Goal: Transaction & Acquisition: Purchase product/service

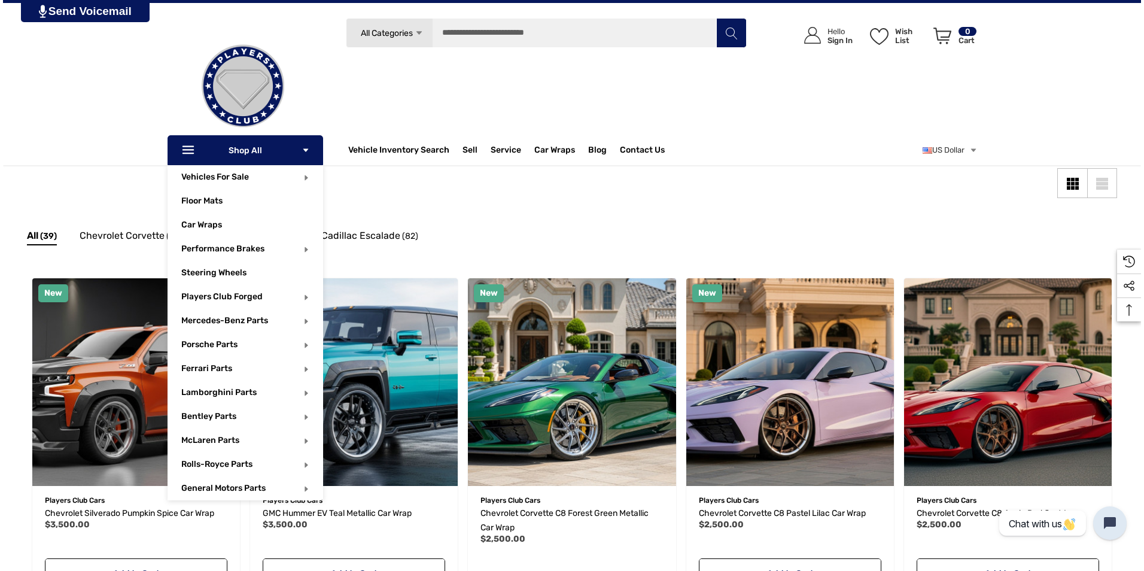
scroll to position [120, 0]
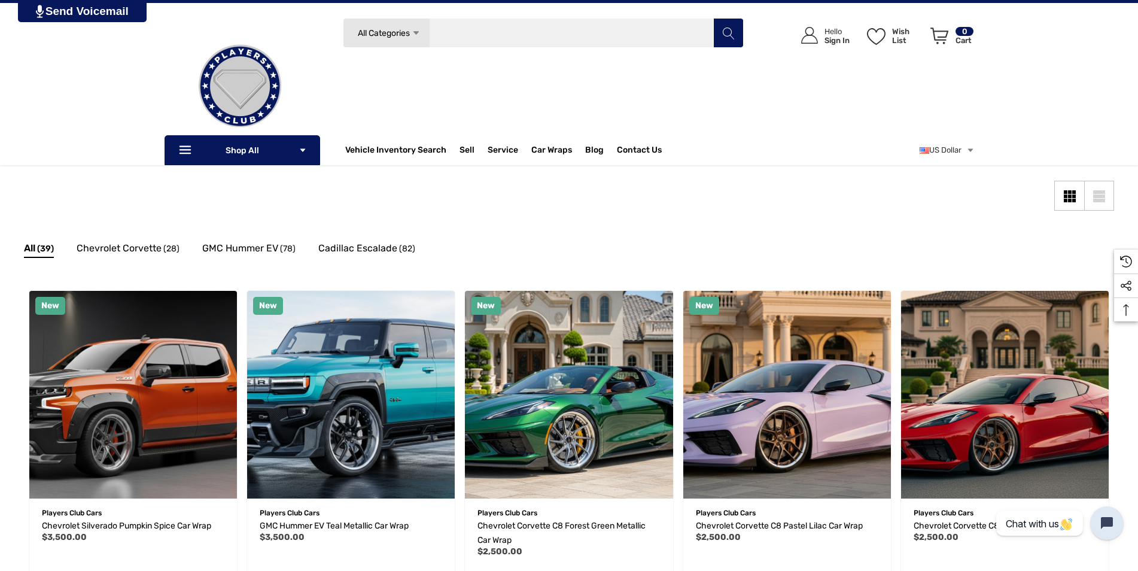
click at [509, 34] on input "Search" at bounding box center [543, 33] width 401 height 30
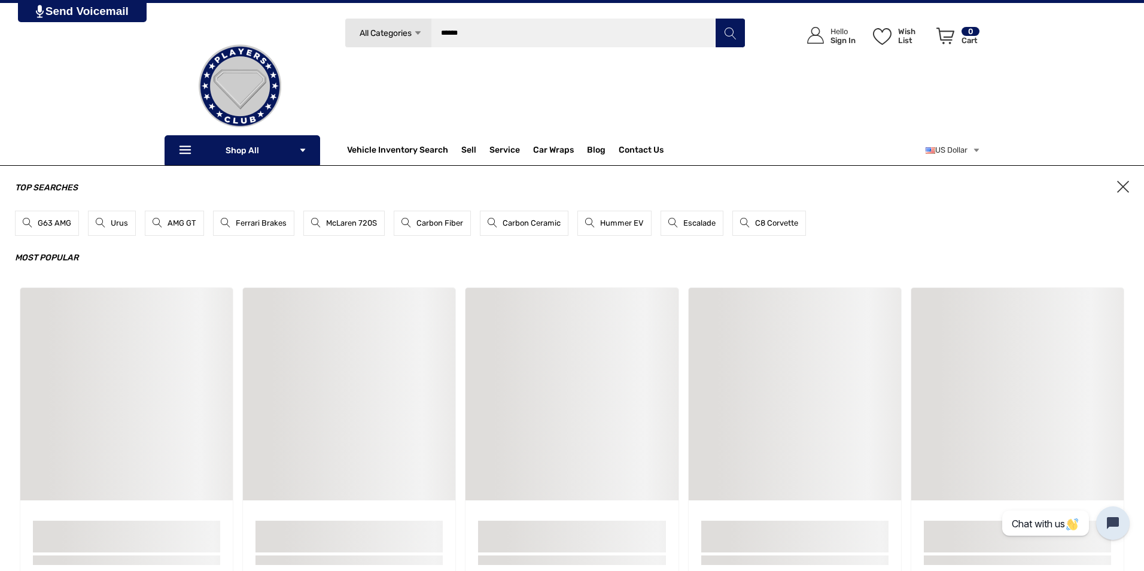
type input "******"
click at [715, 18] on button "Search" at bounding box center [730, 33] width 30 height 30
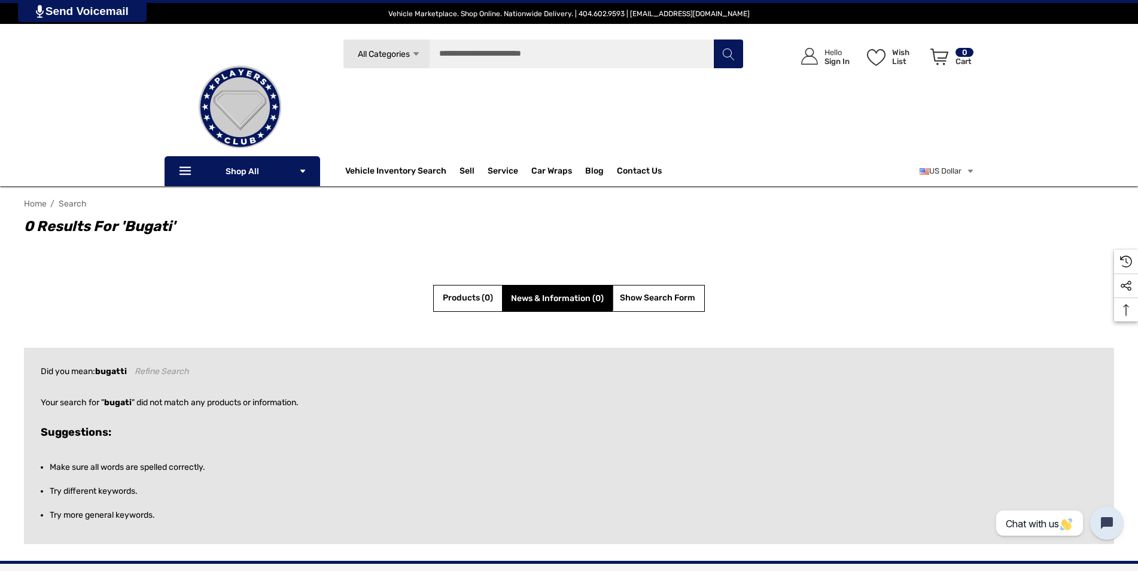
click at [296, 294] on nav "Use left and right arrows to navigate between tabs. Products (0) News & Informa…" at bounding box center [569, 298] width 1090 height 27
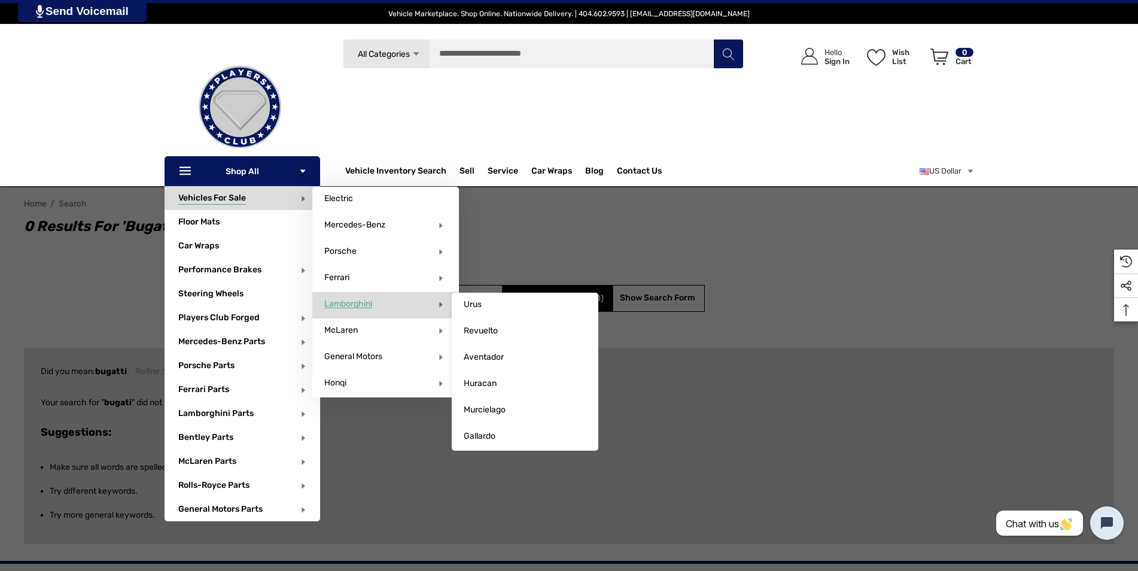
click at [351, 302] on span "Lamborghini" at bounding box center [348, 304] width 48 height 11
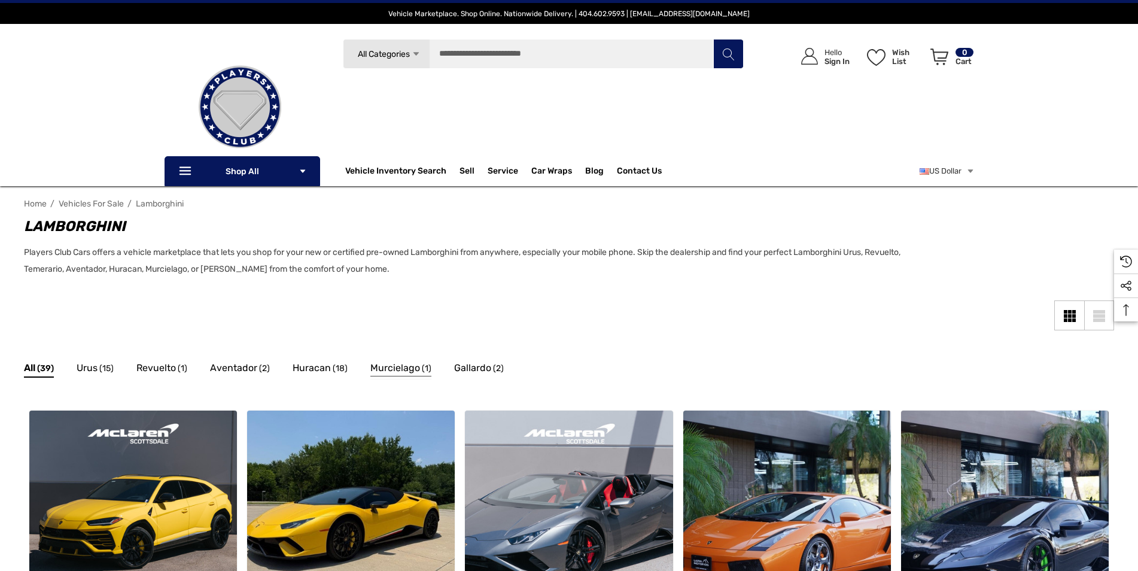
click at [391, 366] on span "Murcielago" at bounding box center [395, 368] width 50 height 16
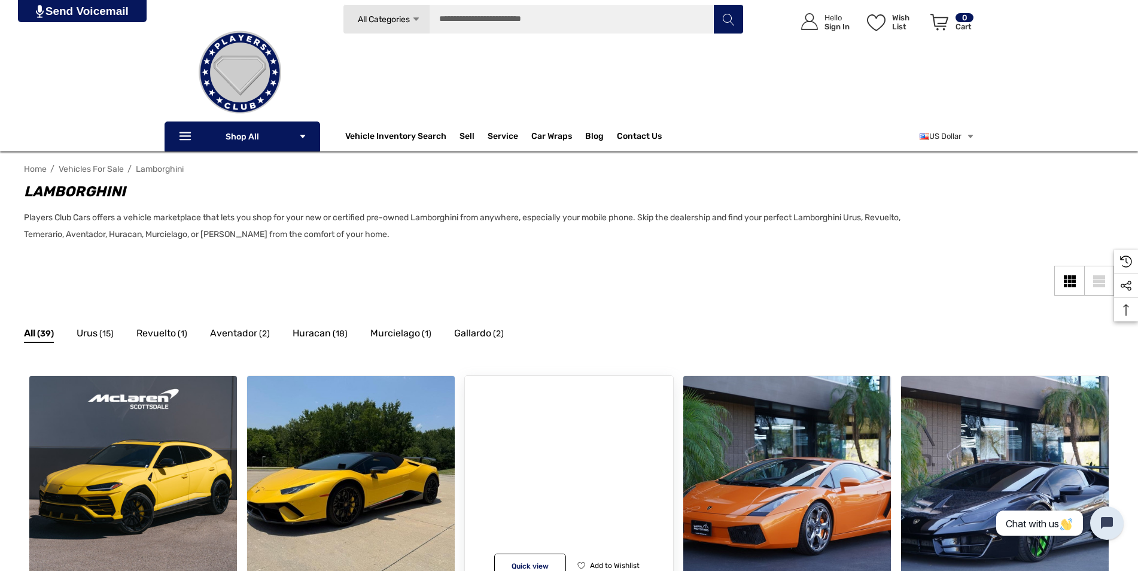
scroll to position [239, 0]
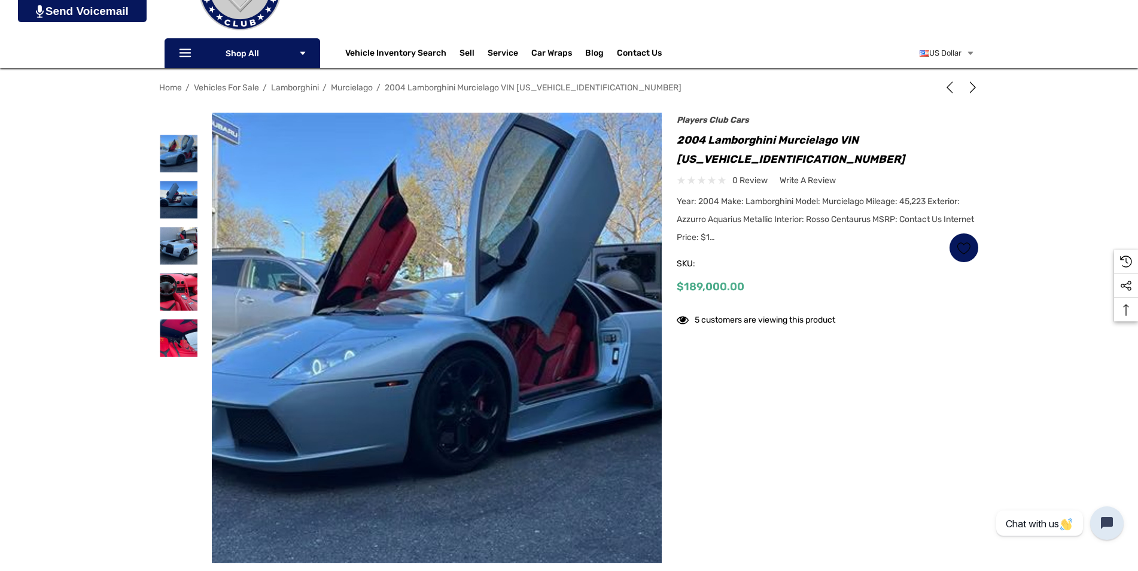
scroll to position [120, 0]
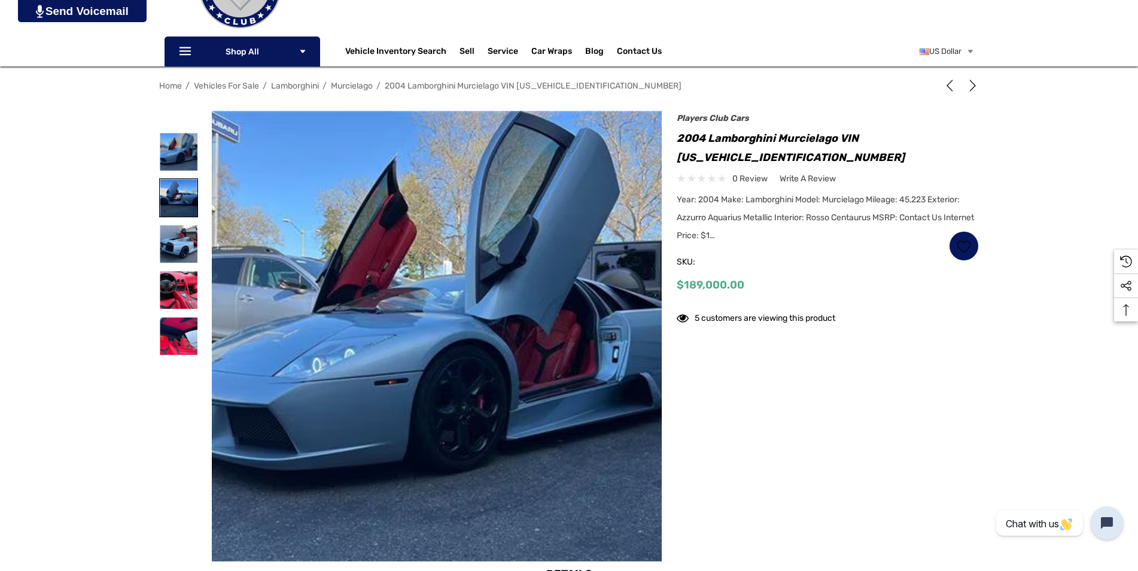
click at [175, 194] on img at bounding box center [179, 198] width 38 height 38
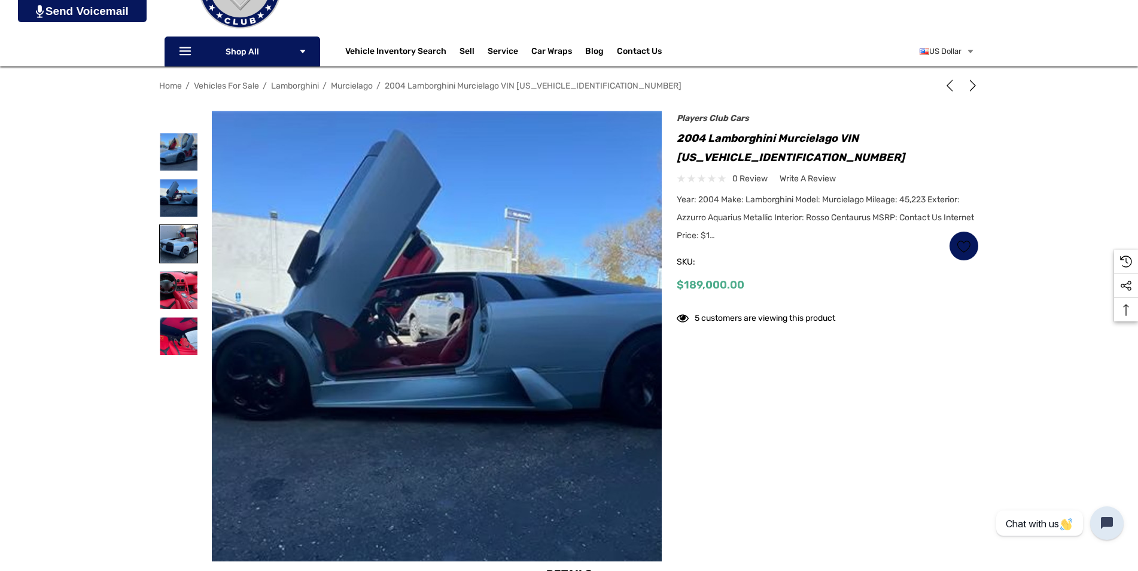
click at [186, 244] on img at bounding box center [179, 244] width 38 height 38
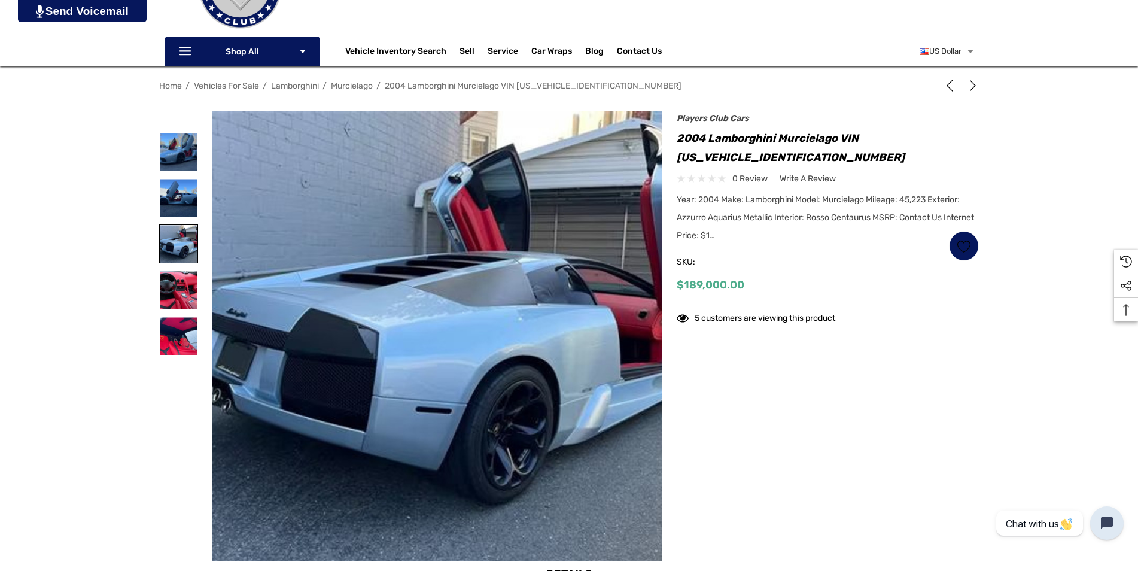
click at [180, 257] on img at bounding box center [179, 244] width 38 height 38
click at [177, 281] on img at bounding box center [179, 290] width 38 height 38
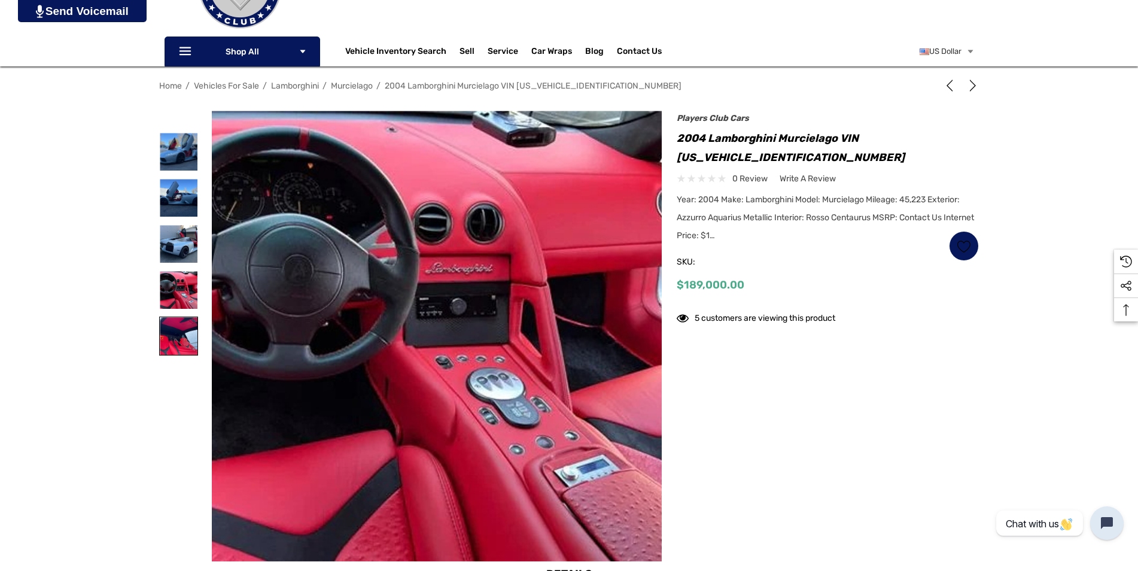
click at [185, 339] on img at bounding box center [179, 336] width 38 height 38
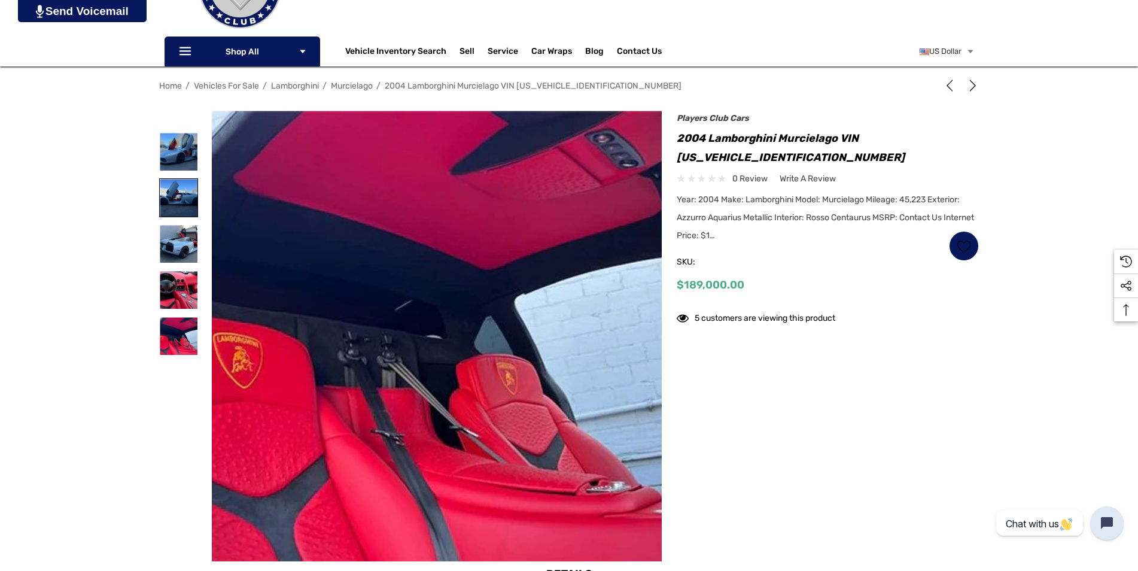
click at [178, 195] on img at bounding box center [179, 198] width 38 height 38
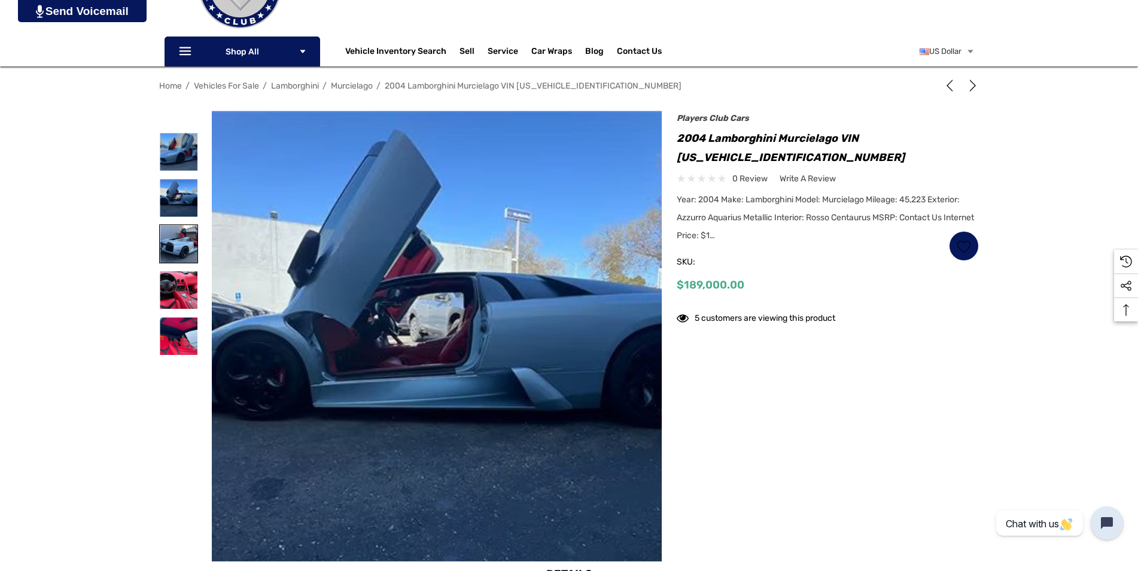
click at [174, 241] on img at bounding box center [179, 244] width 38 height 38
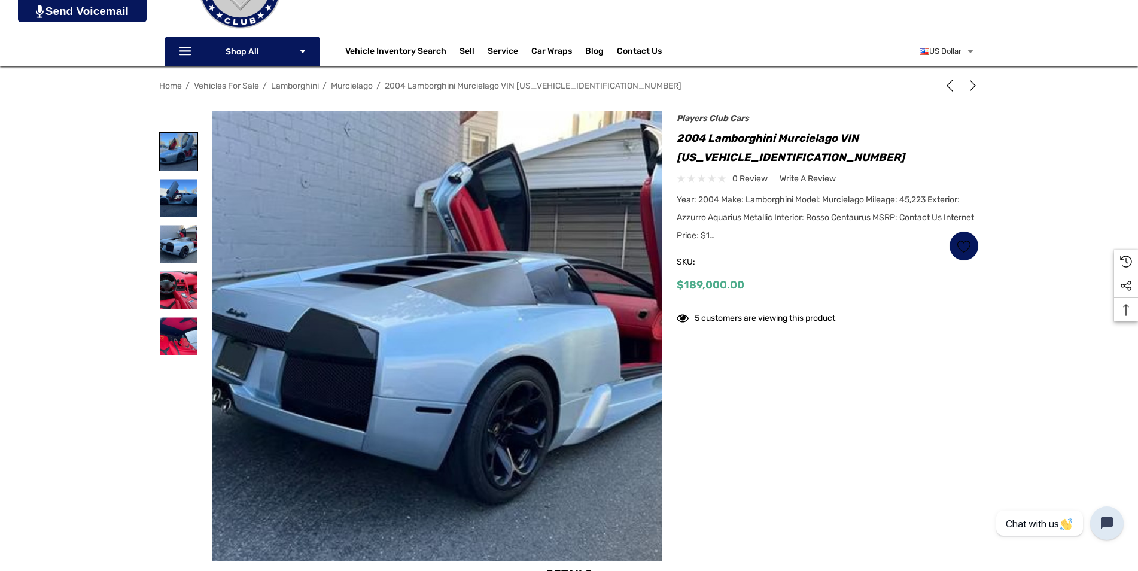
click at [178, 135] on img at bounding box center [179, 152] width 38 height 38
